Goal: Information Seeking & Learning: Learn about a topic

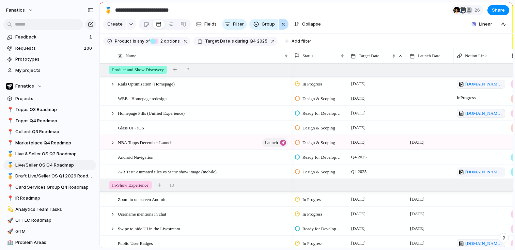
click at [283, 23] on div "button" at bounding box center [282, 24] width 5 height 8
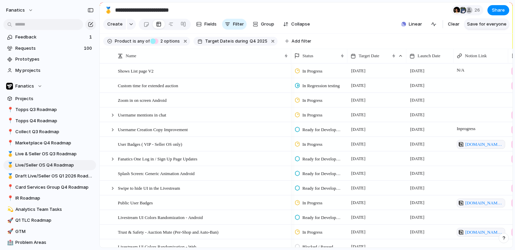
click at [478, 27] on span "Save for everyone" at bounding box center [486, 24] width 39 height 7
click at [59, 154] on span "Live & Seller OS Q3 Roadmap" at bounding box center [54, 153] width 78 height 7
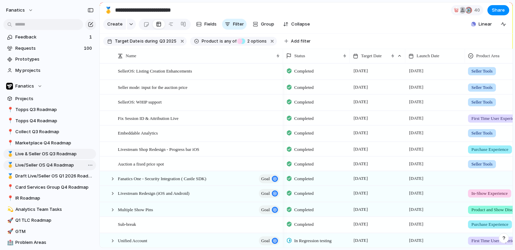
click at [38, 166] on span "Live/Seller OS Q4 Roadmap" at bounding box center [54, 165] width 78 height 7
type input "**********"
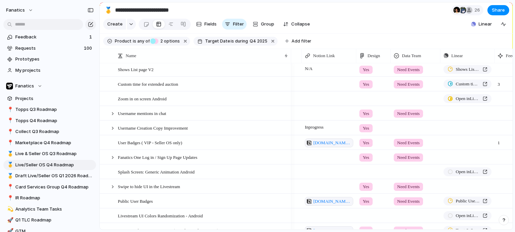
scroll to position [0, 193]
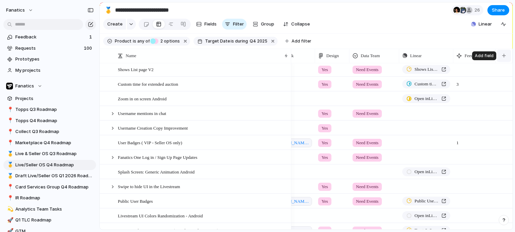
click at [503, 52] on button "button" at bounding box center [504, 56] width 14 height 12
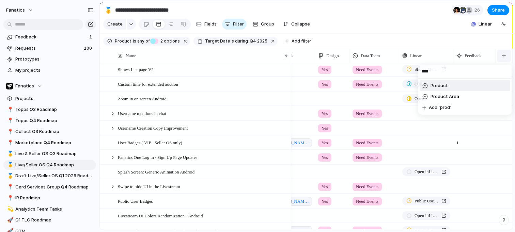
type input "*****"
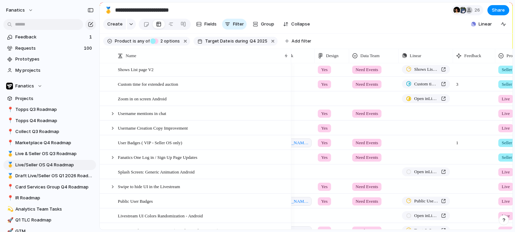
scroll to position [0, 248]
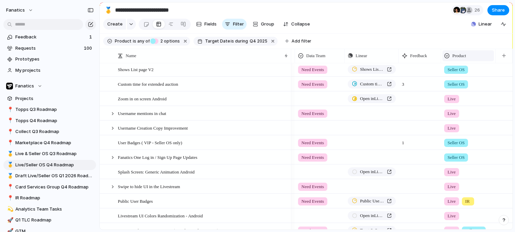
click at [460, 58] on span "Product" at bounding box center [459, 55] width 14 height 7
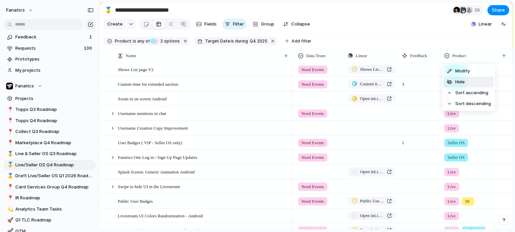
click at [460, 83] on span "Hide" at bounding box center [460, 82] width 10 height 7
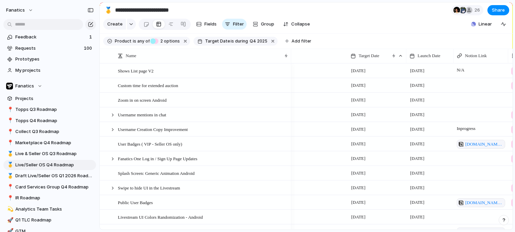
scroll to position [0, 211]
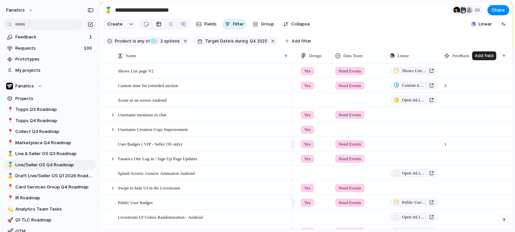
click at [506, 55] on button "button" at bounding box center [504, 56] width 14 height 12
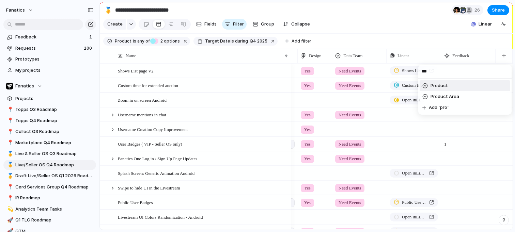
type input "****"
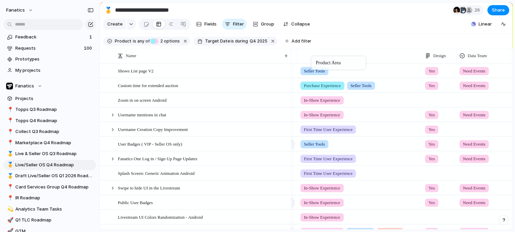
drag, startPoint x: 505, startPoint y: 58, endPoint x: 316, endPoint y: 58, distance: 188.9
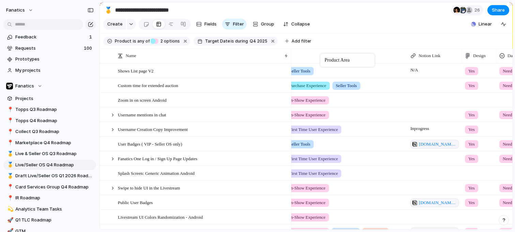
drag, startPoint x: 370, startPoint y: 59, endPoint x: 323, endPoint y: 54, distance: 46.8
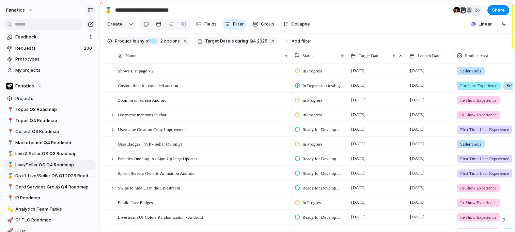
click at [90, 9] on div "button" at bounding box center [90, 10] width 6 height 5
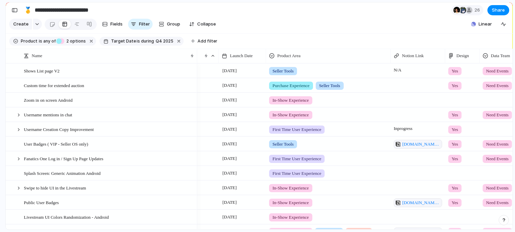
scroll to position [0, 115]
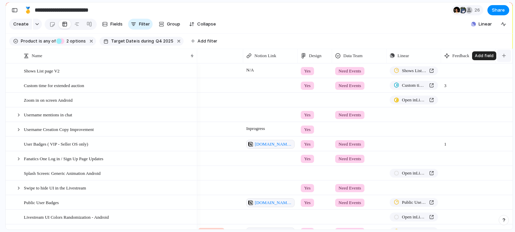
click at [504, 56] on div "button" at bounding box center [504, 56] width 4 height 4
type input "****"
click at [405, 39] on div "**** Data Team Added Add 'data'" at bounding box center [257, 116] width 515 height 232
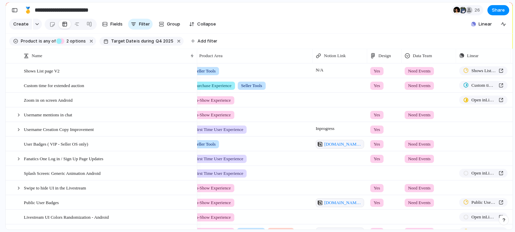
click at [414, 112] on span "Need Events" at bounding box center [419, 115] width 22 height 7
click at [412, 155] on span "Done" at bounding box center [414, 154] width 11 height 7
click at [418, 84] on span "Need Events" at bounding box center [419, 85] width 22 height 7
click at [415, 122] on span "Done" at bounding box center [414, 125] width 11 height 7
click at [417, 70] on span "Need Events" at bounding box center [419, 71] width 22 height 7
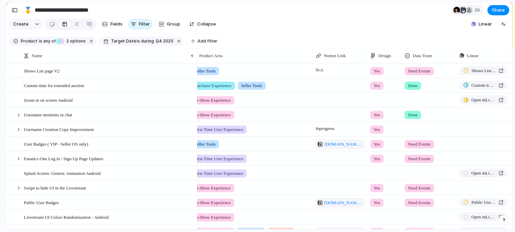
click at [420, 28] on div "Need Events Done No Data Team" at bounding box center [257, 116] width 515 height 232
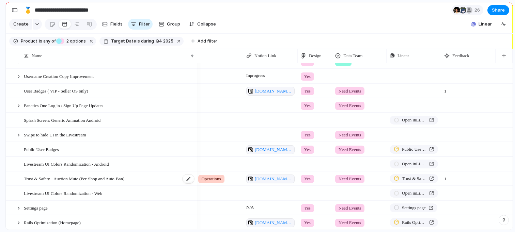
scroll to position [46, 0]
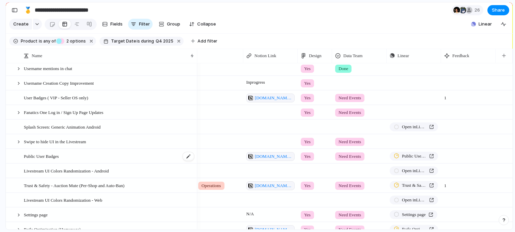
click at [45, 156] on span "Public User Badges" at bounding box center [41, 156] width 35 height 8
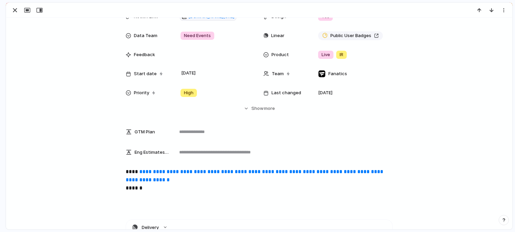
scroll to position [101, 0]
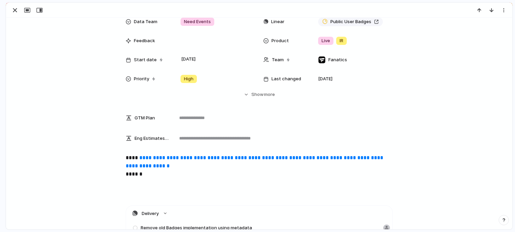
click at [165, 160] on link "**********" at bounding box center [255, 161] width 259 height 13
click at [12, 11] on div "button" at bounding box center [15, 10] width 8 height 8
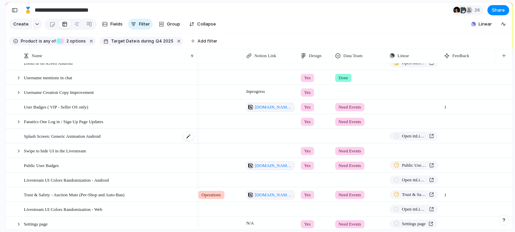
scroll to position [38, 0]
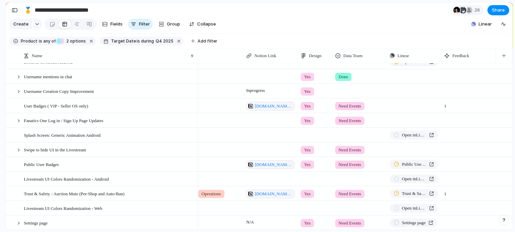
click at [344, 120] on span "Need Events" at bounding box center [349, 120] width 22 height 7
click at [347, 168] on span "No Data Team" at bounding box center [350, 171] width 29 height 7
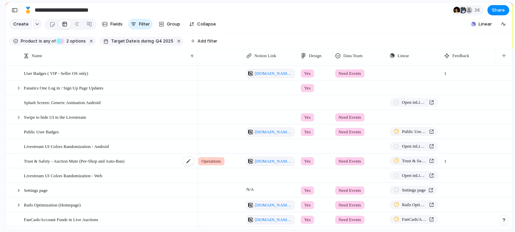
click at [61, 163] on span "Trust & Safety - Auction Mute (Per-Shop and Auto-Ban)" at bounding box center [74, 161] width 100 height 8
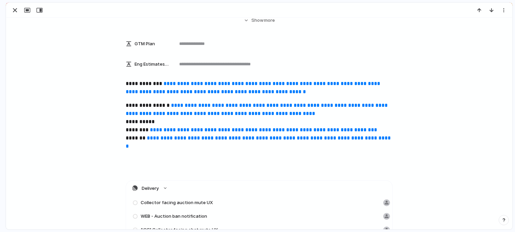
scroll to position [207, 0]
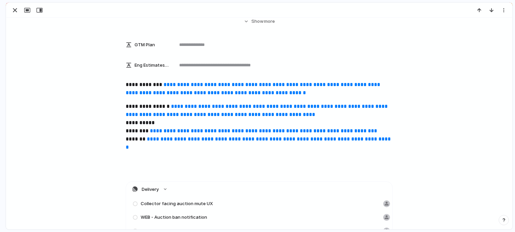
click at [177, 84] on link "**********" at bounding box center [254, 88] width 256 height 13
click at [15, 7] on div "button" at bounding box center [15, 10] width 8 height 8
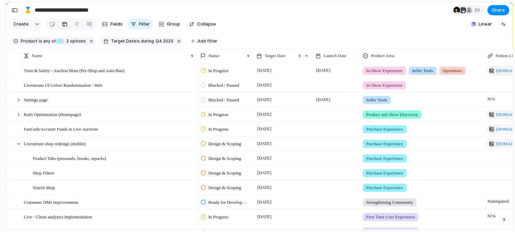
scroll to position [172, 0]
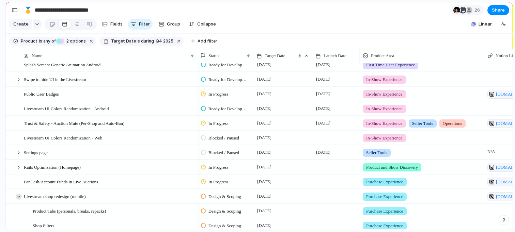
click at [20, 196] on div at bounding box center [19, 197] width 6 height 6
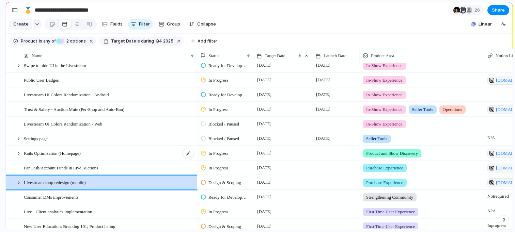
click at [44, 149] on span "Rails Optimization (Homepage)" at bounding box center [52, 153] width 57 height 8
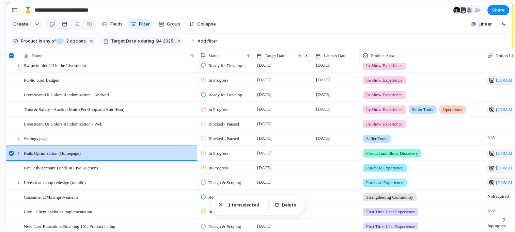
click at [9, 151] on div at bounding box center [11, 153] width 5 height 5
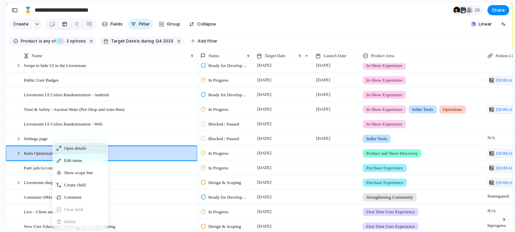
click at [61, 148] on div "Open details" at bounding box center [80, 148] width 53 height 11
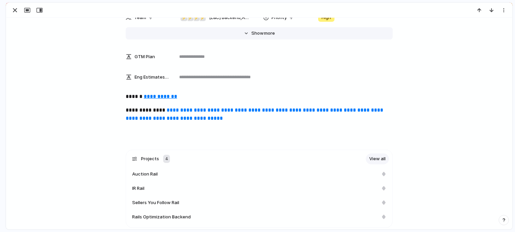
scroll to position [206, 0]
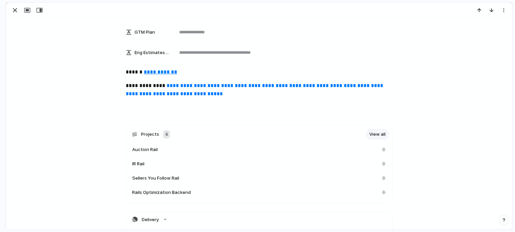
click at [164, 69] on u "**********" at bounding box center [160, 71] width 33 height 5
click at [13, 10] on div "button" at bounding box center [15, 10] width 8 height 8
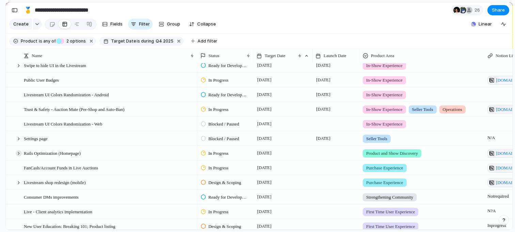
click at [19, 152] on div at bounding box center [19, 153] width 6 height 6
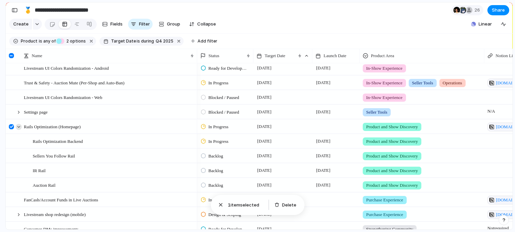
scroll to position [152, 0]
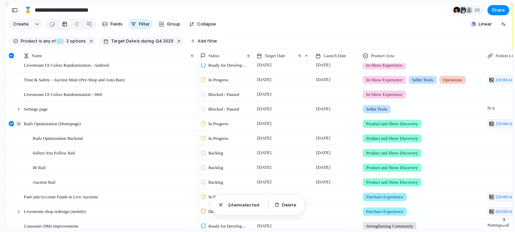
click at [17, 125] on div at bounding box center [19, 124] width 6 height 6
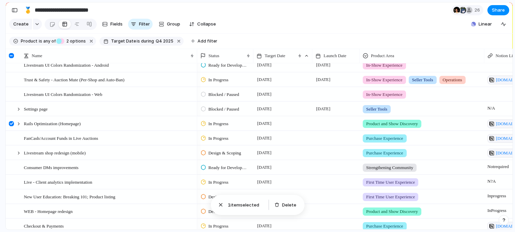
click at [11, 124] on div at bounding box center [11, 123] width 5 height 5
click at [70, 155] on span "Livestream shop redesign (mobile)" at bounding box center [55, 153] width 62 height 8
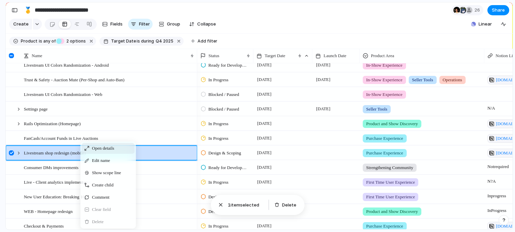
click at [96, 148] on span "Open details" at bounding box center [103, 148] width 22 height 7
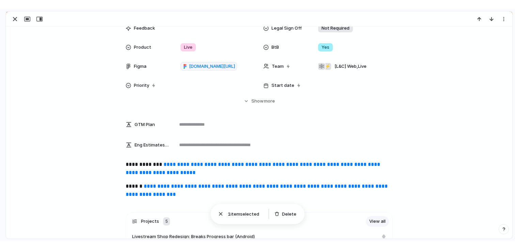
scroll to position [231, 0]
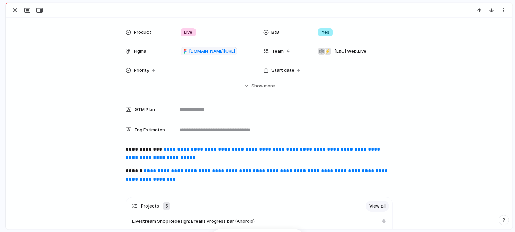
click at [162, 172] on link "**********" at bounding box center [257, 174] width 263 height 13
